Goal: Check status: Check status

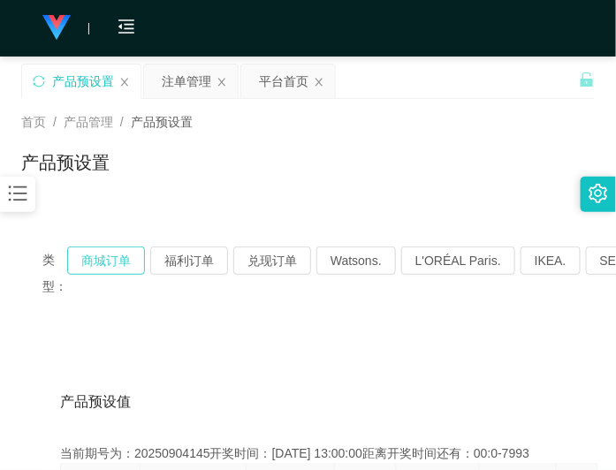
click at [102, 252] on button "商城订单" at bounding box center [106, 260] width 78 height 28
click at [135, 250] on button "商城订单" at bounding box center [106, 260] width 78 height 28
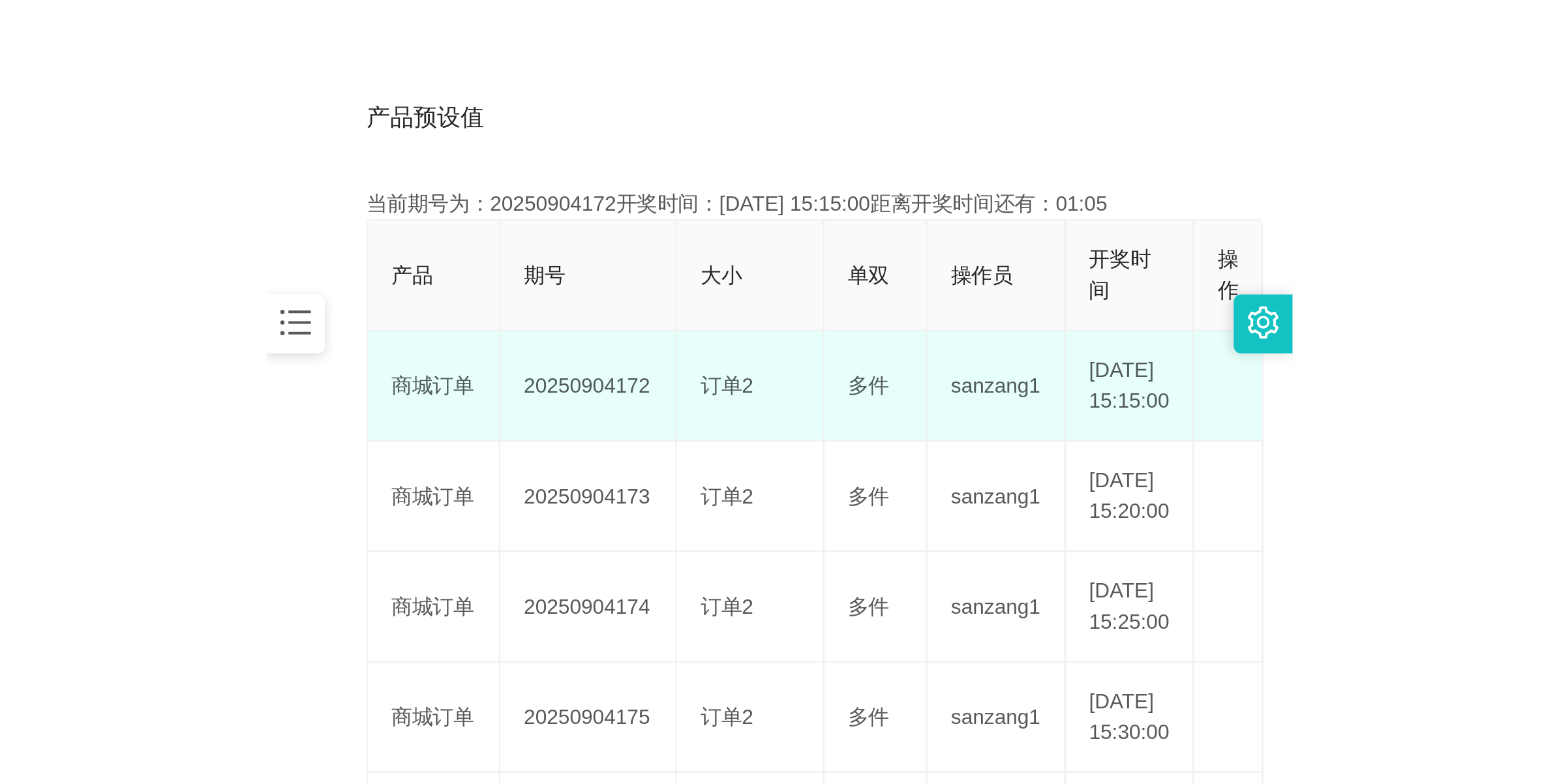
scroll to position [326, 0]
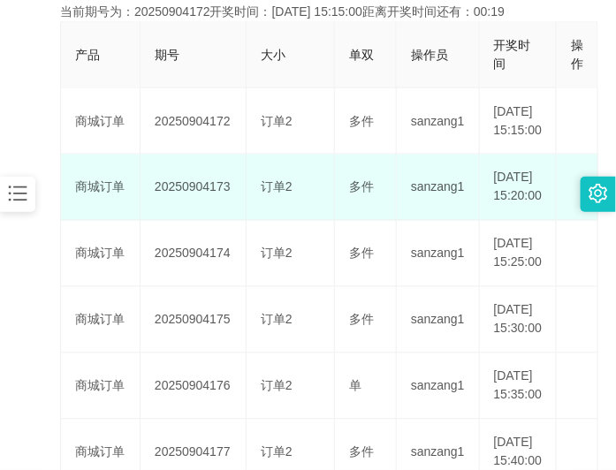
click at [181, 213] on td "20250904173" at bounding box center [193, 188] width 106 height 66
copy td "20250904173"
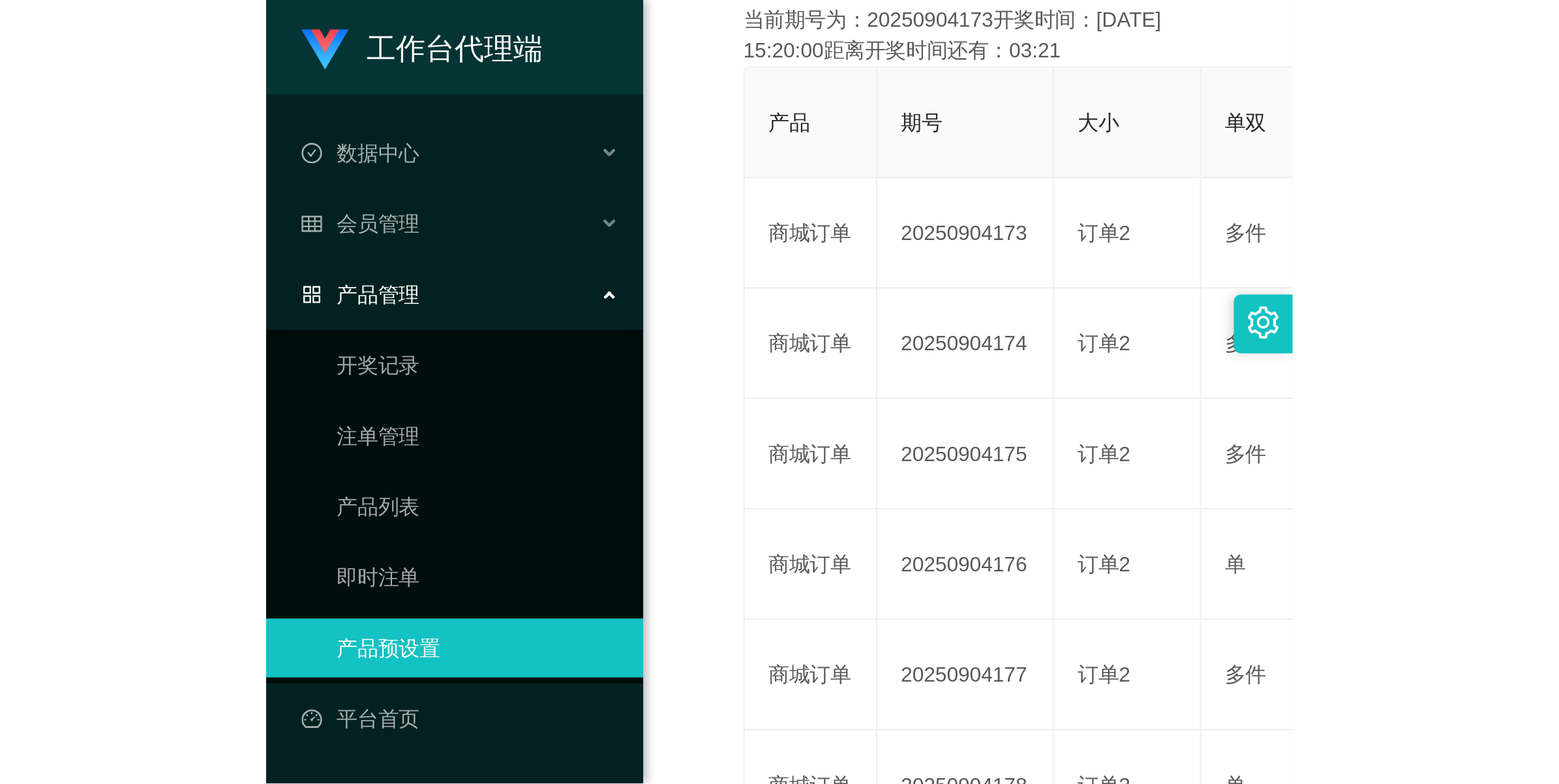
scroll to position [47, 0]
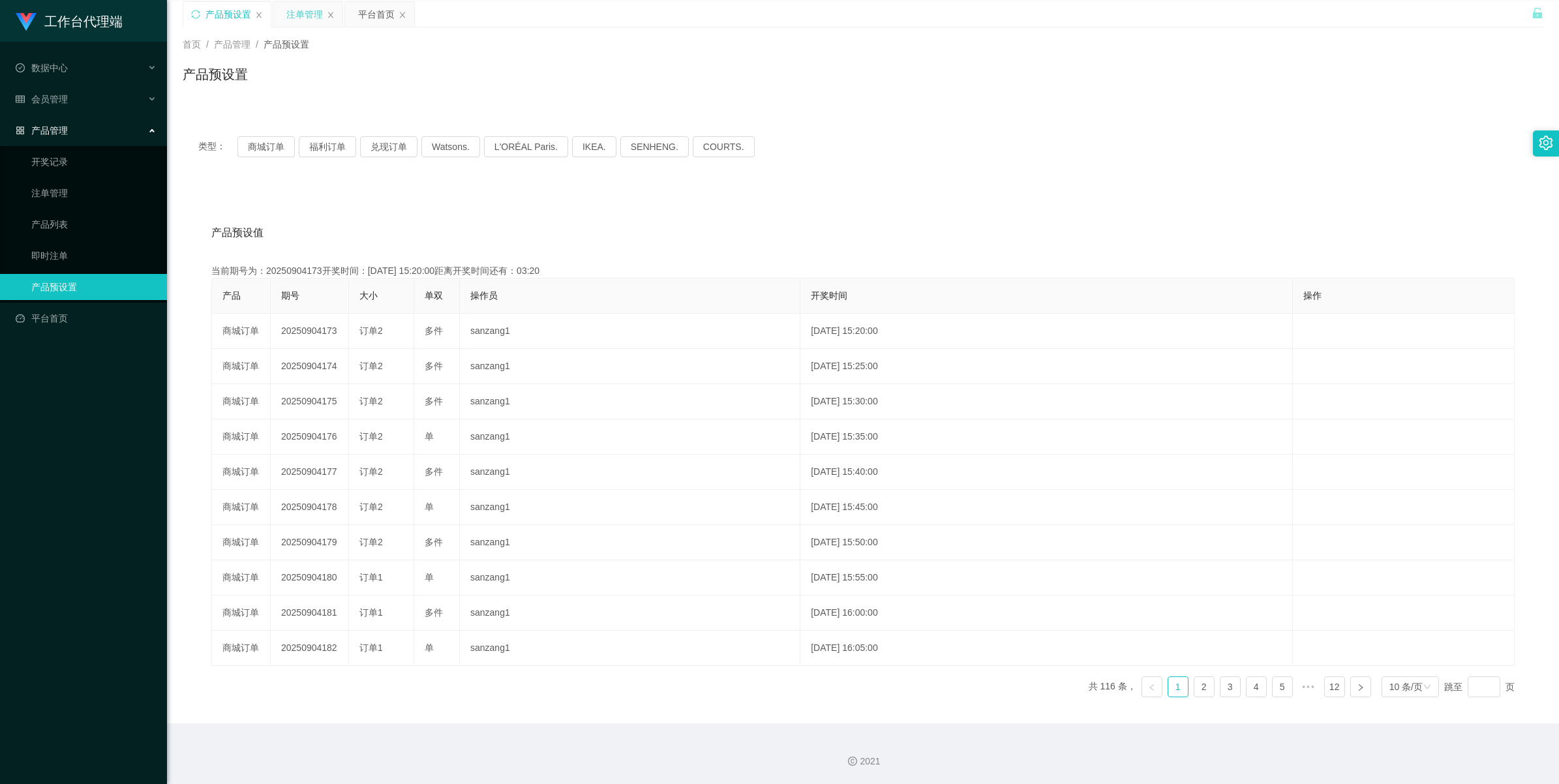
click at [294, 8] on div "注单管理" at bounding box center [304, 15] width 36 height 25
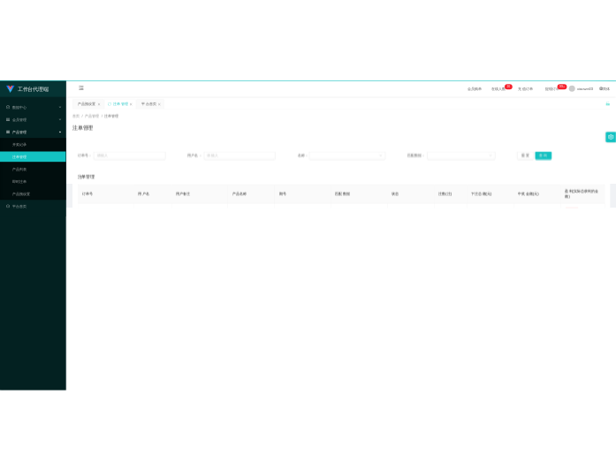
scroll to position [0, 0]
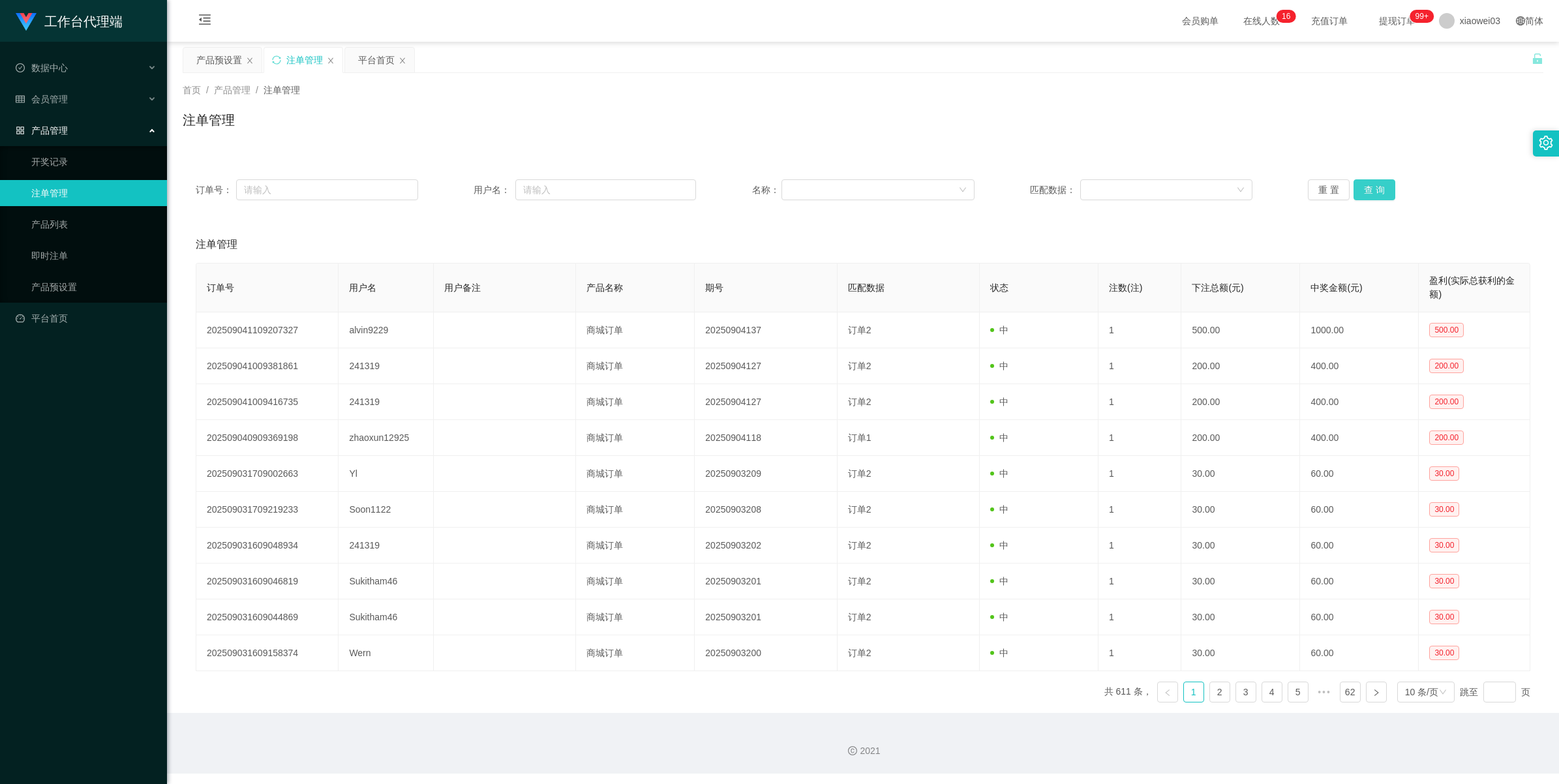
click at [454, 190] on button "查 询" at bounding box center [1374, 190] width 42 height 21
click at [454, 193] on button "查 询" at bounding box center [1374, 190] width 42 height 21
click at [454, 193] on div "重 置 查 询" at bounding box center [1419, 190] width 222 height 21
click at [454, 193] on button "查 询" at bounding box center [1374, 190] width 42 height 21
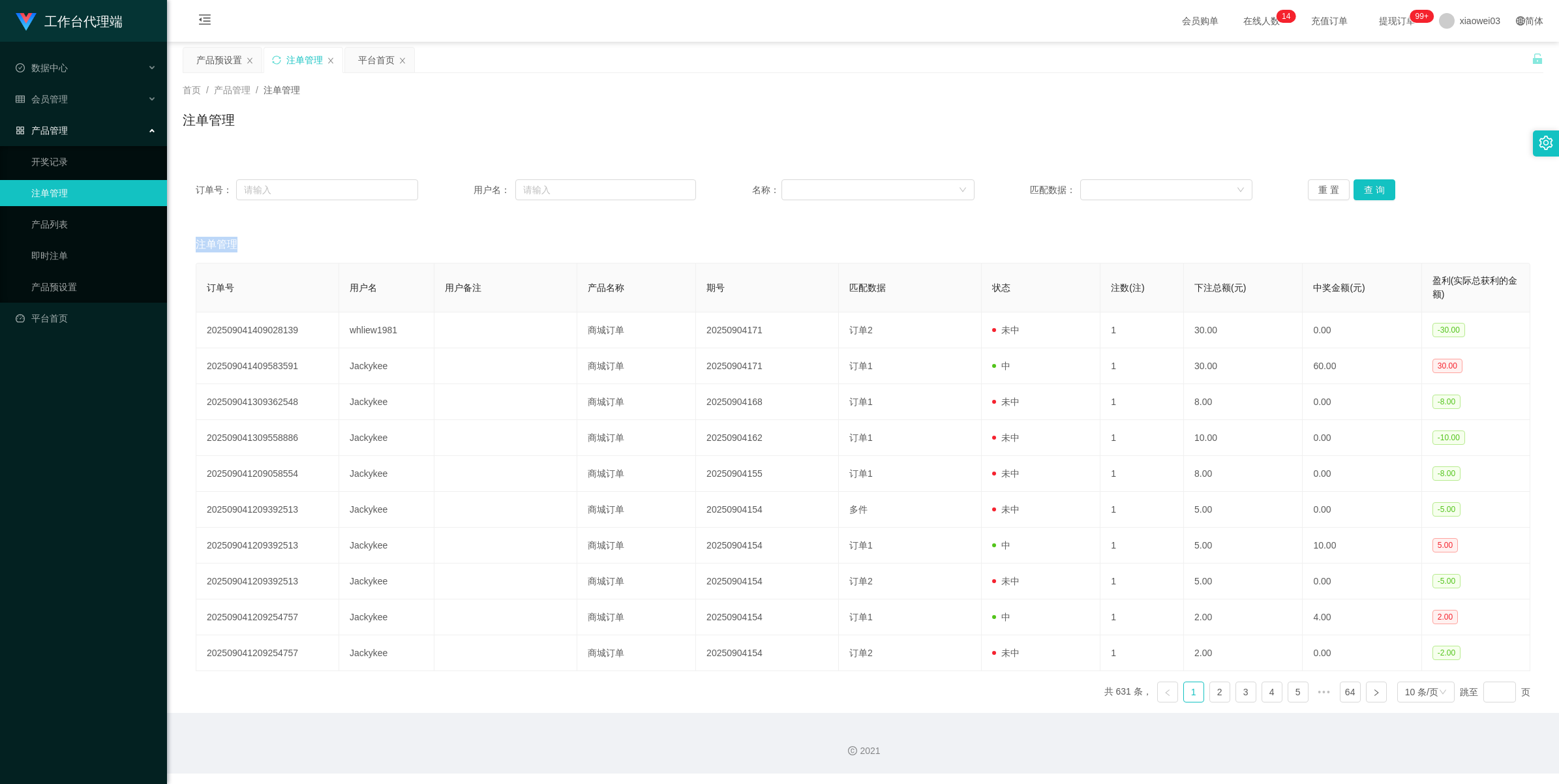
click at [454, 193] on div "重 置 查 询" at bounding box center [1419, 190] width 222 height 21
click at [454, 193] on button "查 询" at bounding box center [1374, 190] width 42 height 21
click at [454, 193] on div "重 置 查 询" at bounding box center [1419, 190] width 222 height 21
click at [454, 193] on button "查 询" at bounding box center [1374, 190] width 42 height 21
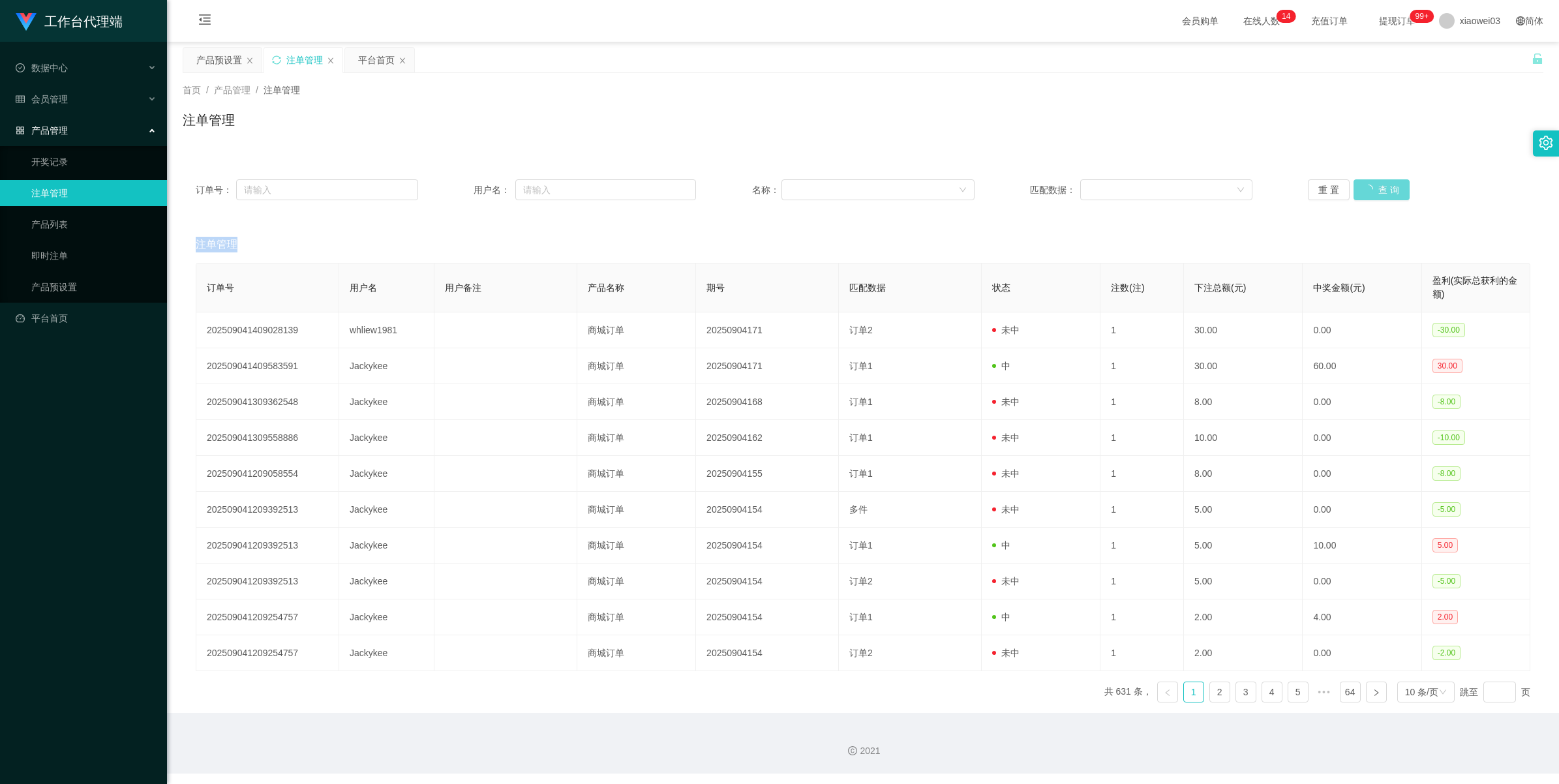
click at [454, 193] on div "重 置 查 询" at bounding box center [1419, 190] width 222 height 21
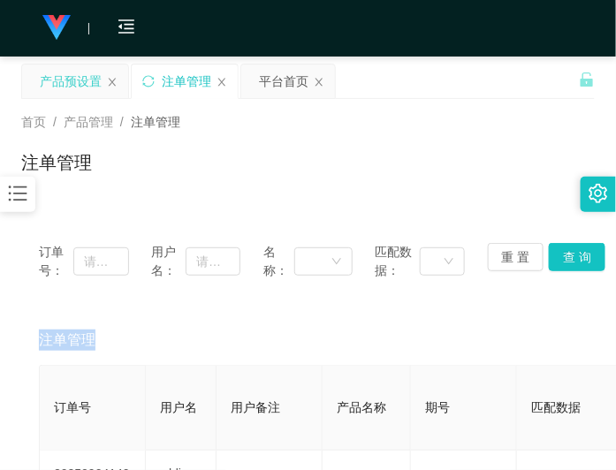
click at [59, 86] on div "产品预设置" at bounding box center [71, 81] width 62 height 34
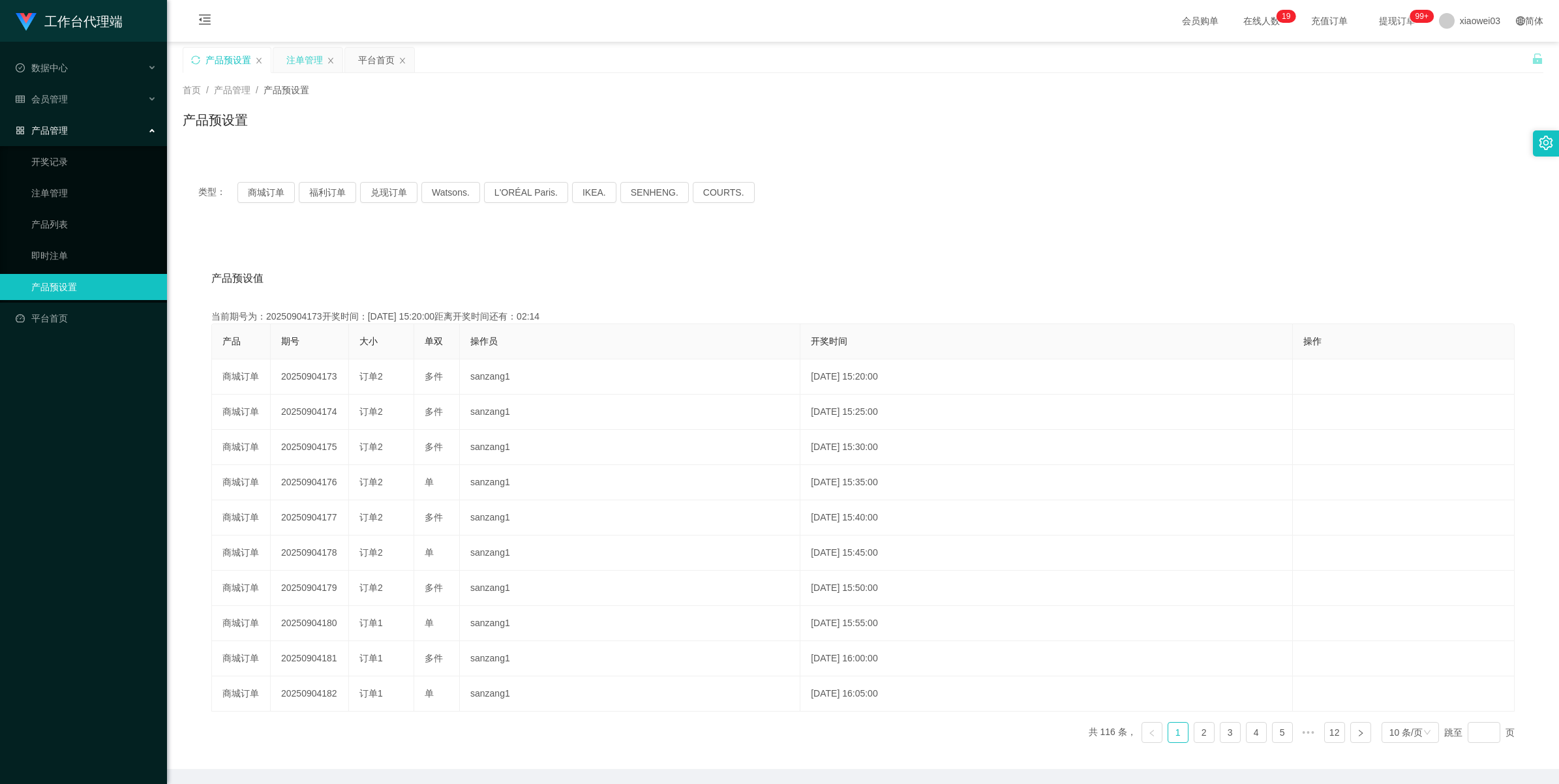
click at [295, 59] on div "注单管理" at bounding box center [304, 60] width 36 height 25
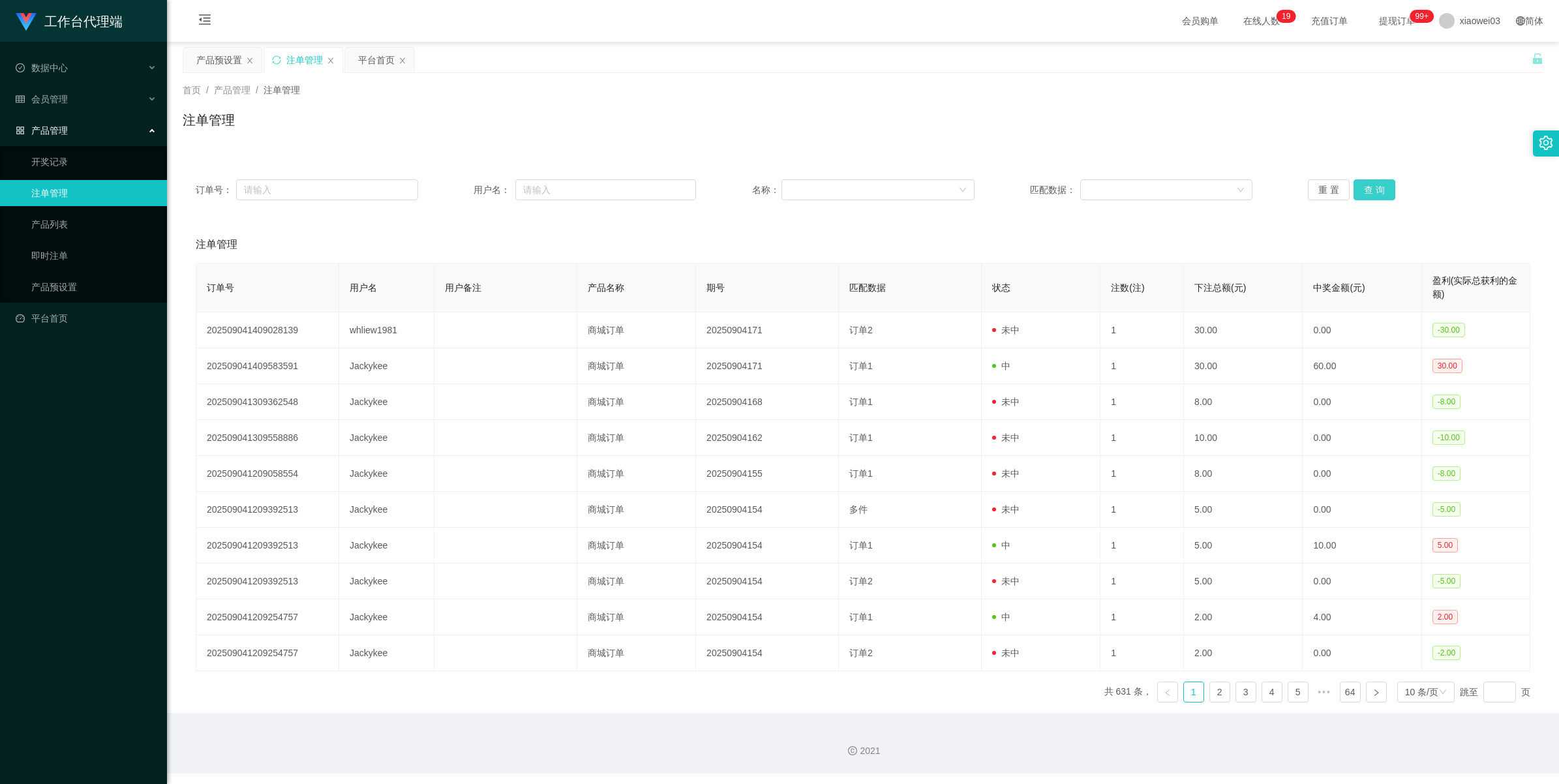
click at [454, 188] on button "查 询" at bounding box center [1374, 190] width 42 height 21
click at [454, 188] on div "重 置 查 询" at bounding box center [1419, 190] width 222 height 21
drag, startPoint x: 1377, startPoint y: 188, endPoint x: 1430, endPoint y: 50, distance: 147.8
click at [454, 188] on button "查 询" at bounding box center [1382, 190] width 56 height 21
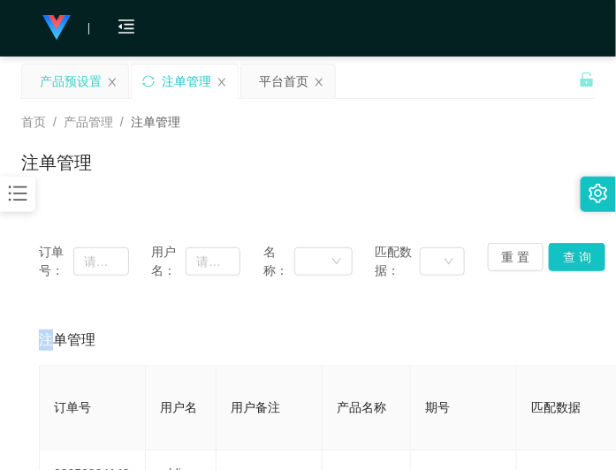
click at [78, 78] on div "产品预设置" at bounding box center [71, 81] width 62 height 34
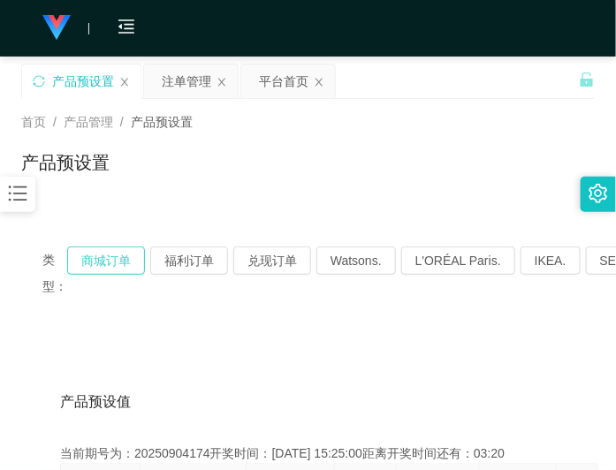
click at [121, 256] on button "商城订单" at bounding box center [106, 260] width 78 height 28
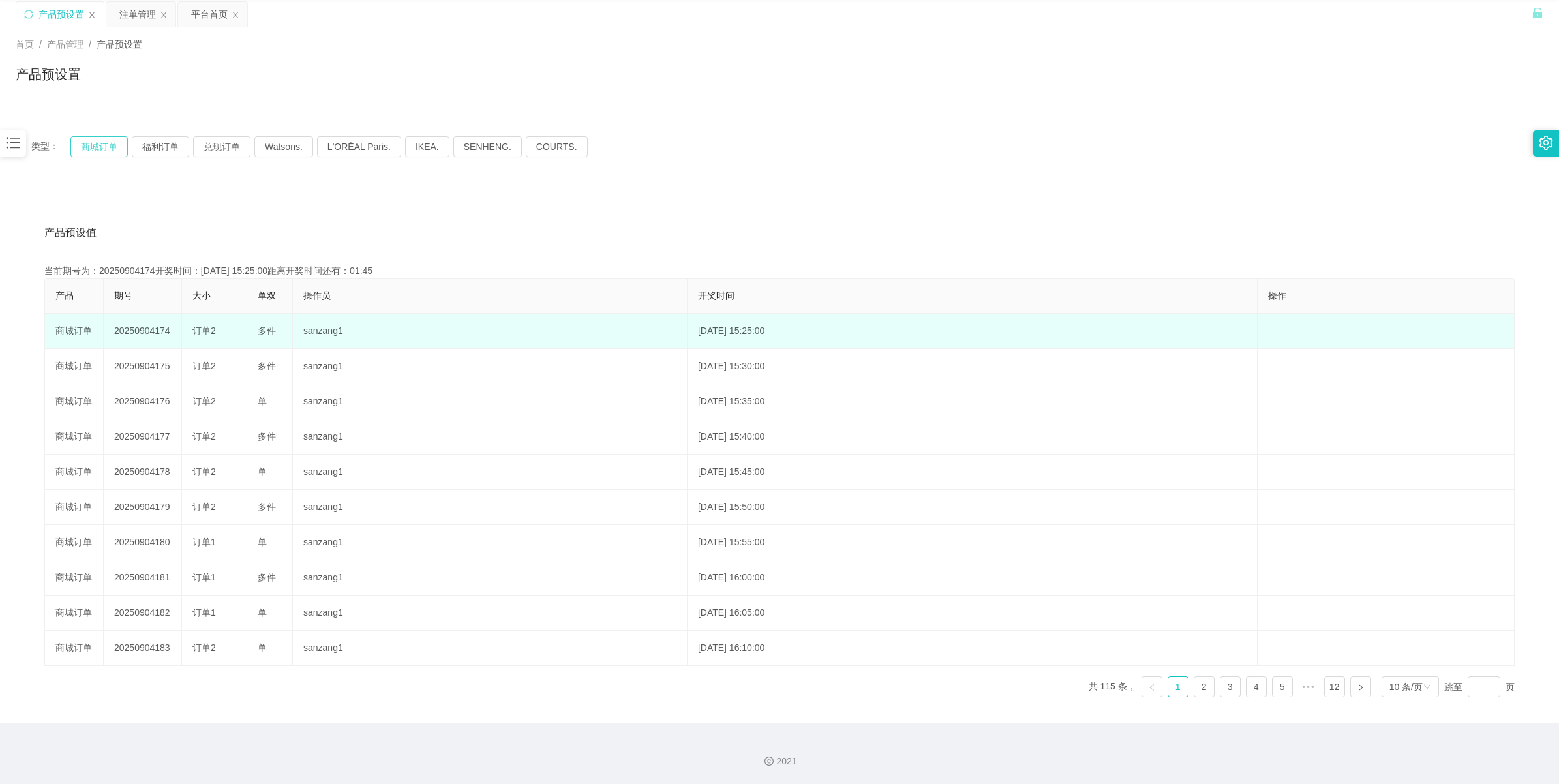
scroll to position [47, 0]
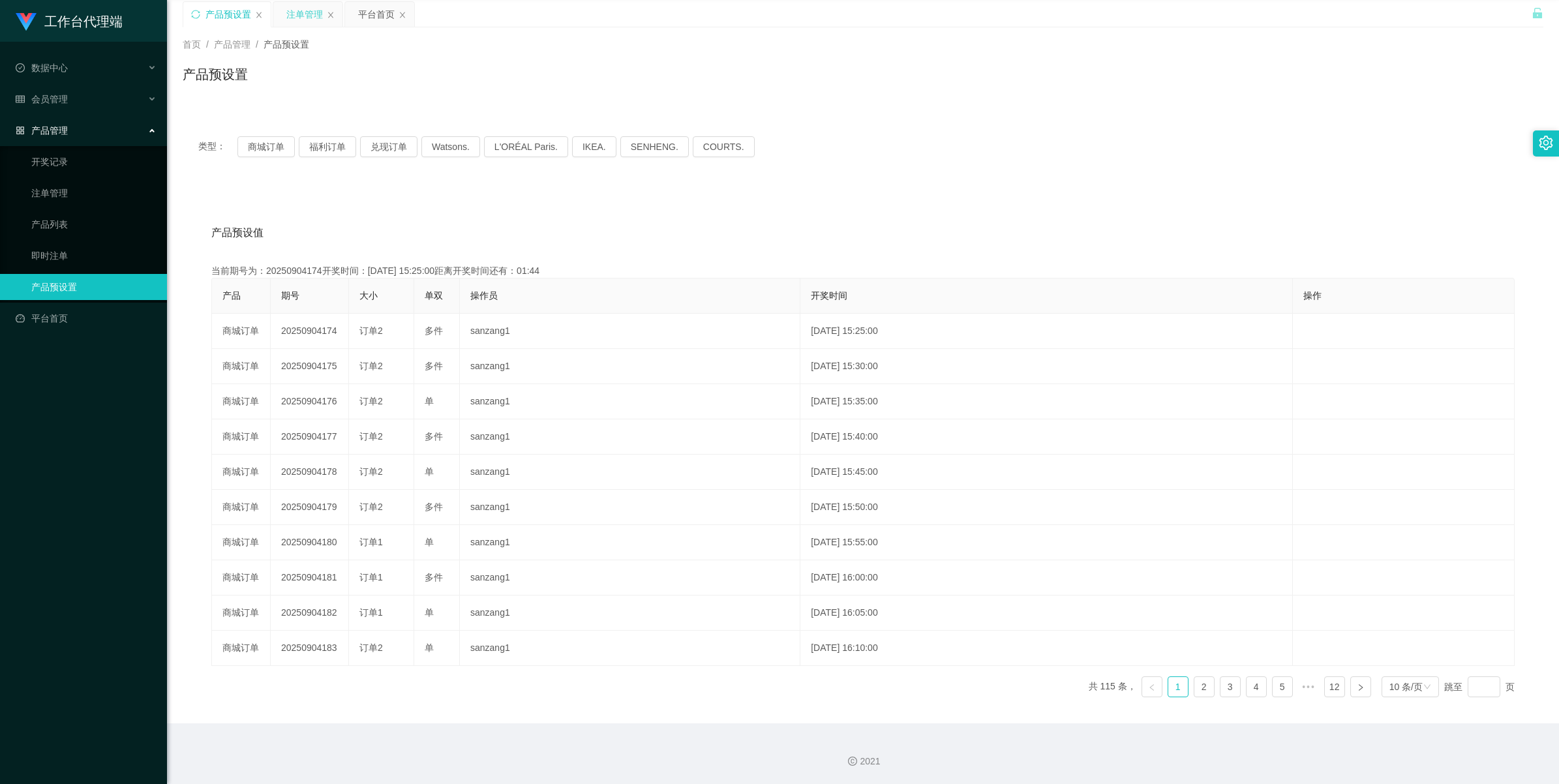
click at [297, 18] on div "注单管理" at bounding box center [304, 15] width 36 height 25
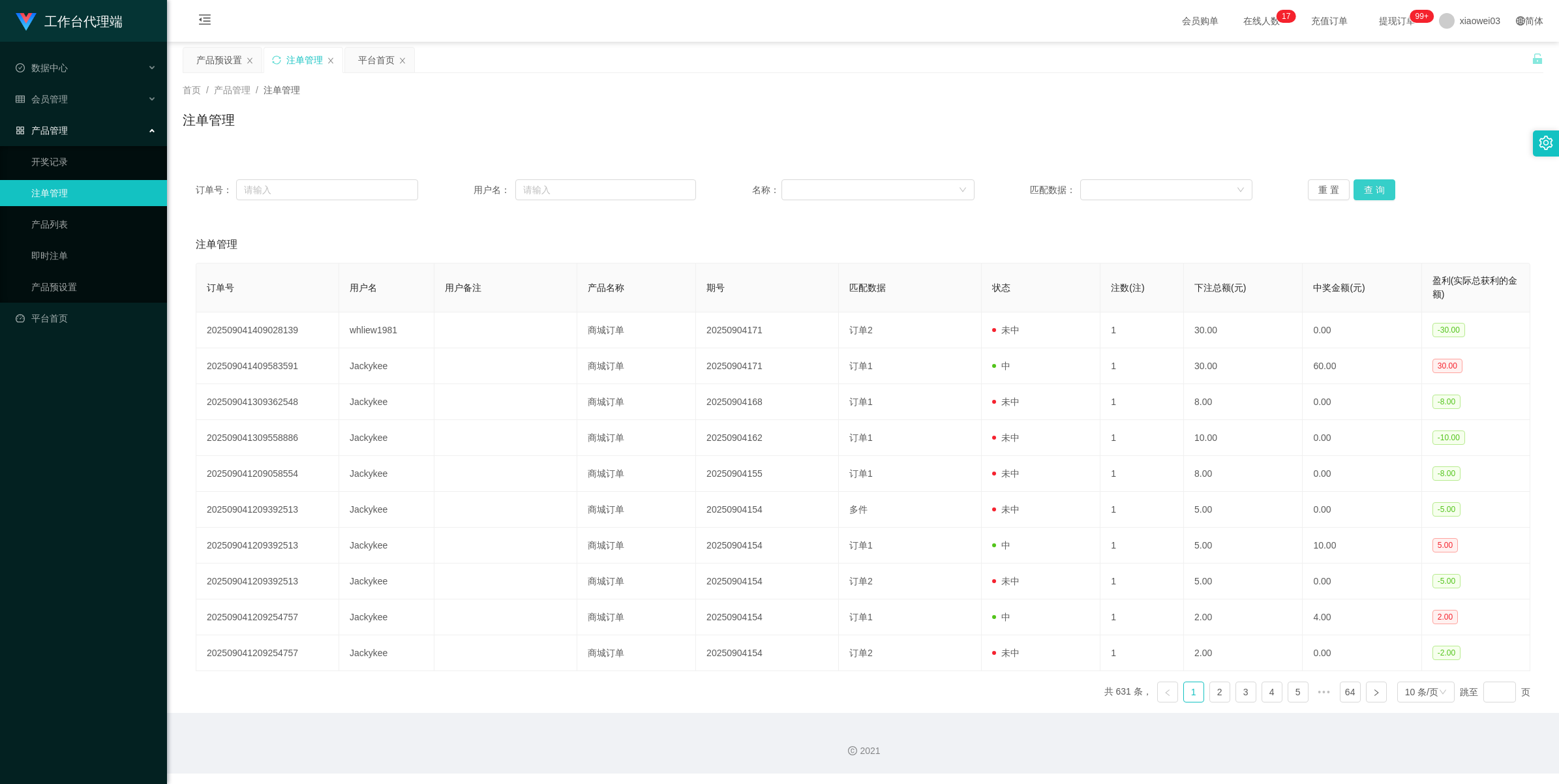
click at [454, 193] on button "查 询" at bounding box center [1374, 190] width 42 height 21
